Goal: Use online tool/utility: Utilize a website feature to perform a specific function

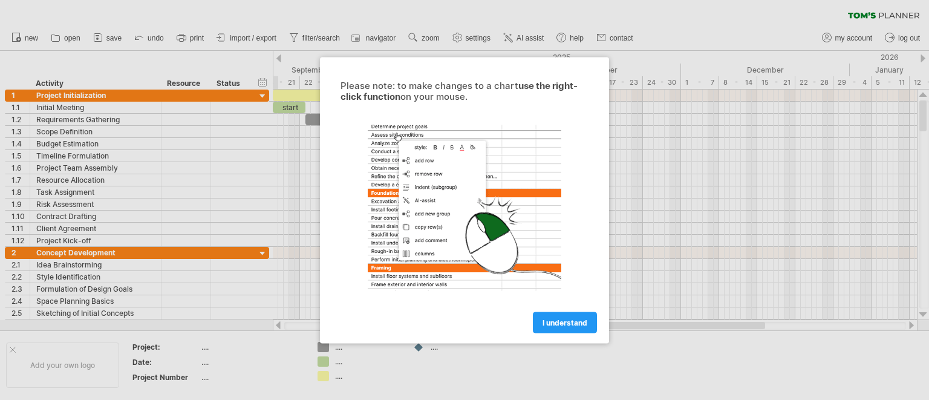
scroll to position [10, 0]
click at [573, 325] on span "I understand" at bounding box center [564, 321] width 45 height 9
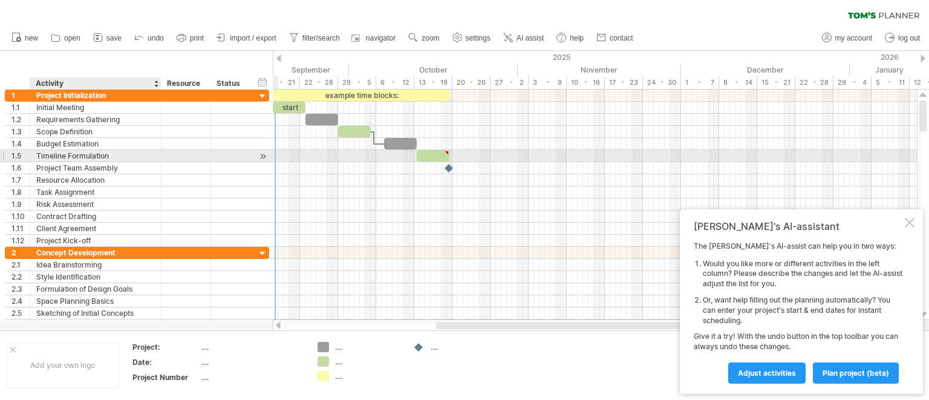
click at [79, 157] on div "Timeline Formulation" at bounding box center [95, 155] width 119 height 11
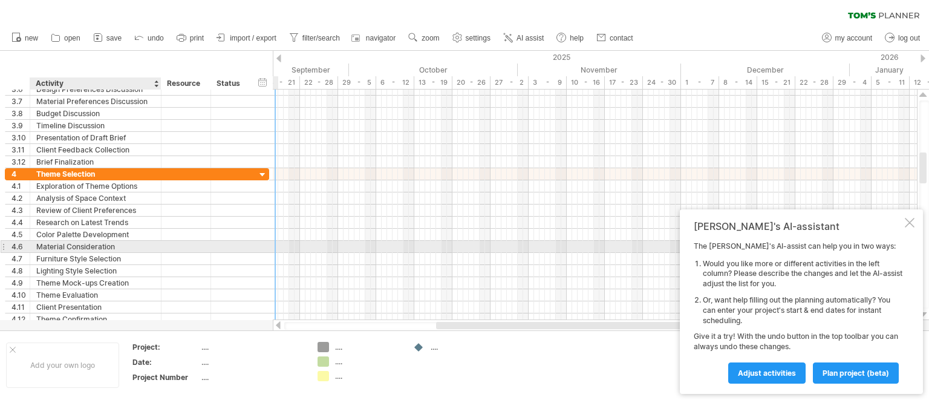
click at [106, 245] on div "Material Consideration" at bounding box center [95, 246] width 119 height 11
click at [360, 245] on div at bounding box center [595, 247] width 644 height 12
click at [348, 245] on div at bounding box center [595, 247] width 644 height 12
click at [338, 244] on div at bounding box center [595, 247] width 644 height 12
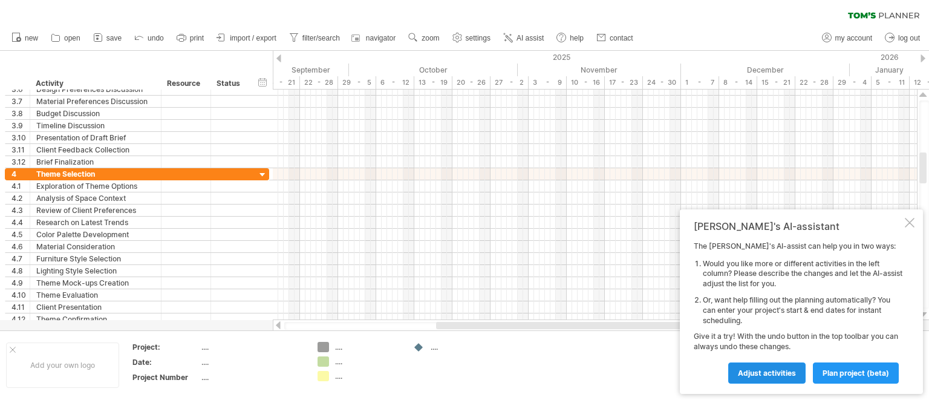
click at [777, 380] on link "Adjust activities" at bounding box center [766, 372] width 77 height 21
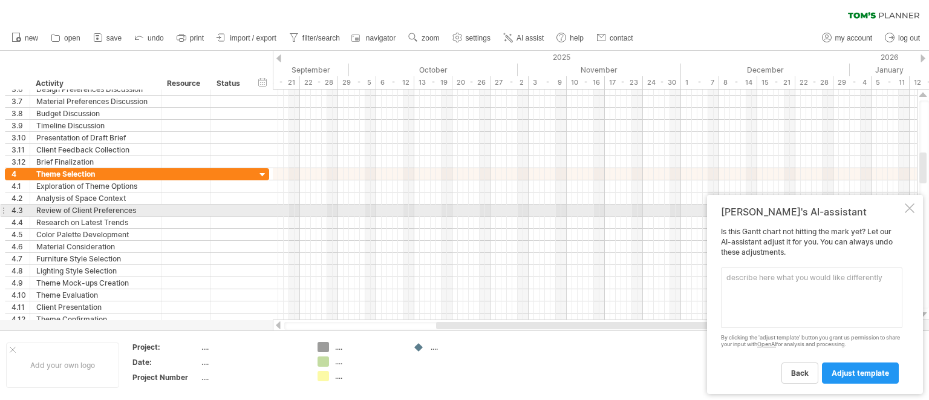
click at [911, 207] on div at bounding box center [910, 208] width 10 height 10
